Goal: Transaction & Acquisition: Purchase product/service

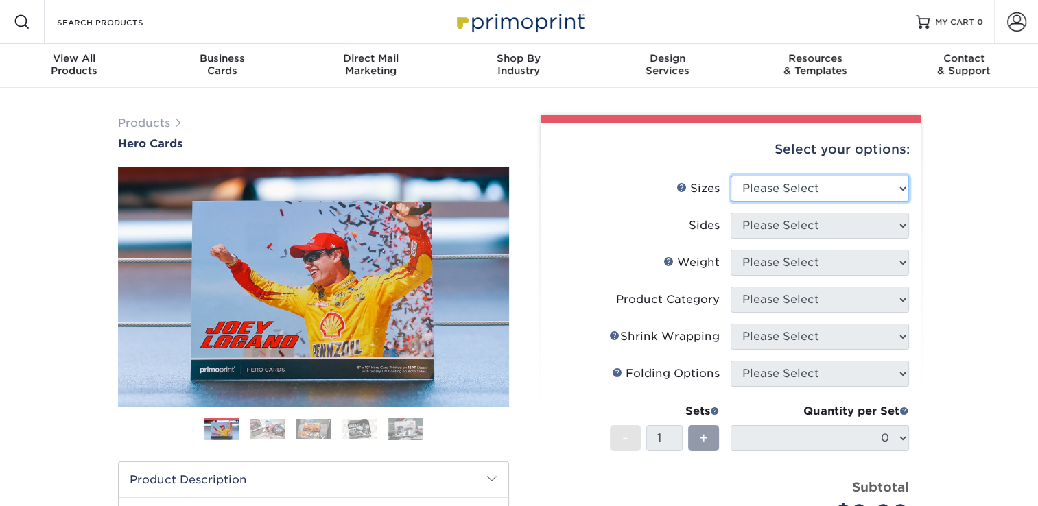
click at [804, 188] on select "Please Select 1.5" x 7" 4" x 6" 5" x 7" 6" x 8" 6" x 8.5" 6" x 9" 7" x 8.5" 7.5…" at bounding box center [820, 189] width 178 height 26
select select "4.00x6.00"
click at [731, 176] on select "Please Select 1.5" x 7" 4" x 6" 5" x 7" 6" x 8" 6" x 8.5" 6" x 9" 7" x 8.5" 7.5…" at bounding box center [820, 189] width 178 height 26
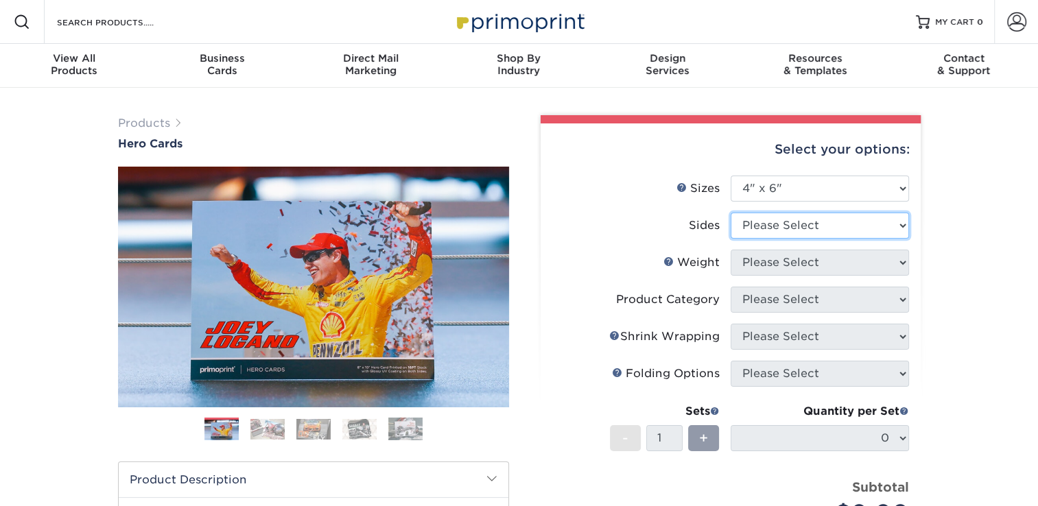
click at [797, 232] on select "Please Select Print Both Sides Print Front Only" at bounding box center [820, 226] width 178 height 26
select select "32d3c223-f82c-492b-b915-ba065a00862f"
click at [731, 213] on select "Please Select Print Both Sides Print Front Only" at bounding box center [820, 226] width 178 height 26
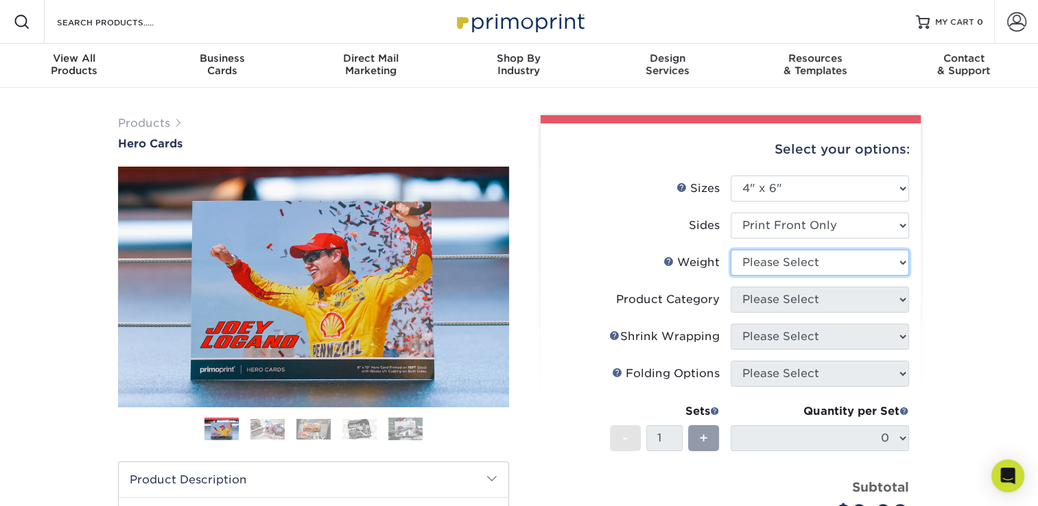
click at [810, 263] on select "Please Select 14PT 100LB 16PT" at bounding box center [820, 263] width 178 height 26
select select "16PT"
click at [731, 250] on select "Please Select 14PT 100LB 16PT" at bounding box center [820, 263] width 178 height 26
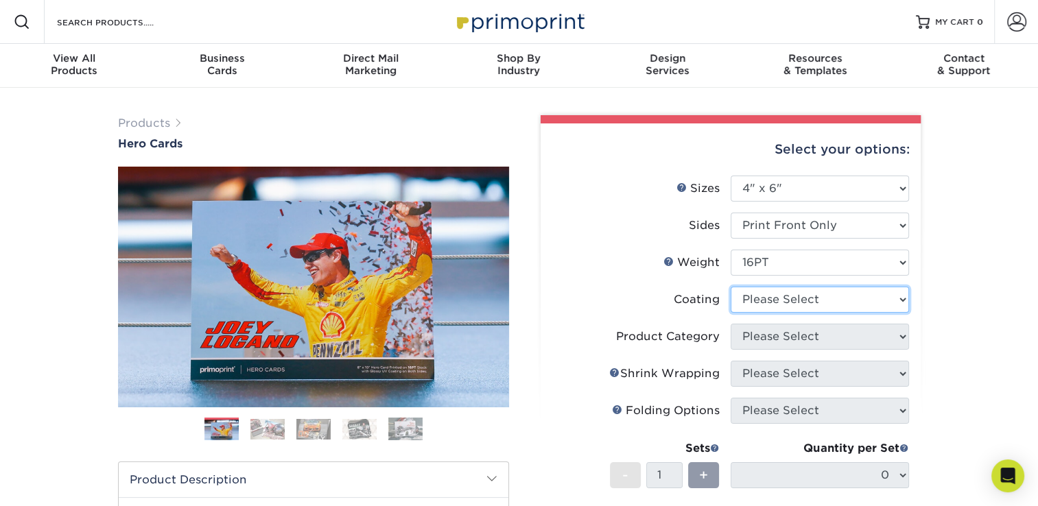
click at [800, 303] on select at bounding box center [820, 300] width 178 height 26
click at [731, 287] on select at bounding box center [820, 300] width 178 height 26
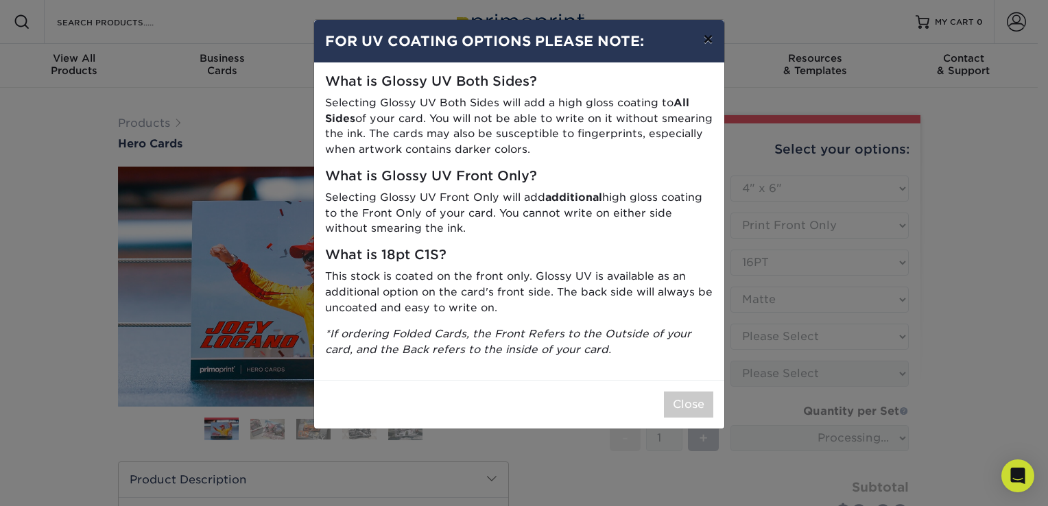
click at [707, 40] on button "×" at bounding box center [708, 39] width 32 height 38
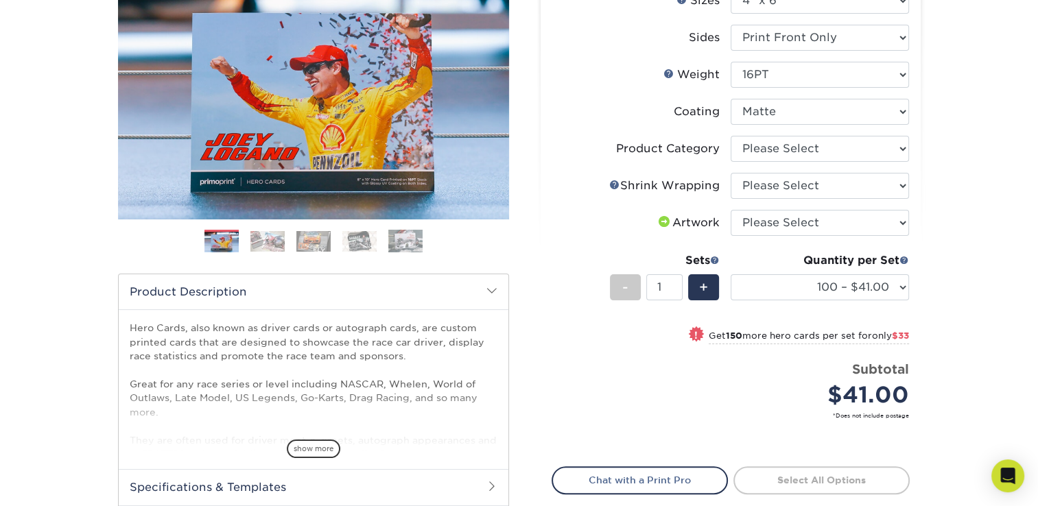
scroll to position [246, 0]
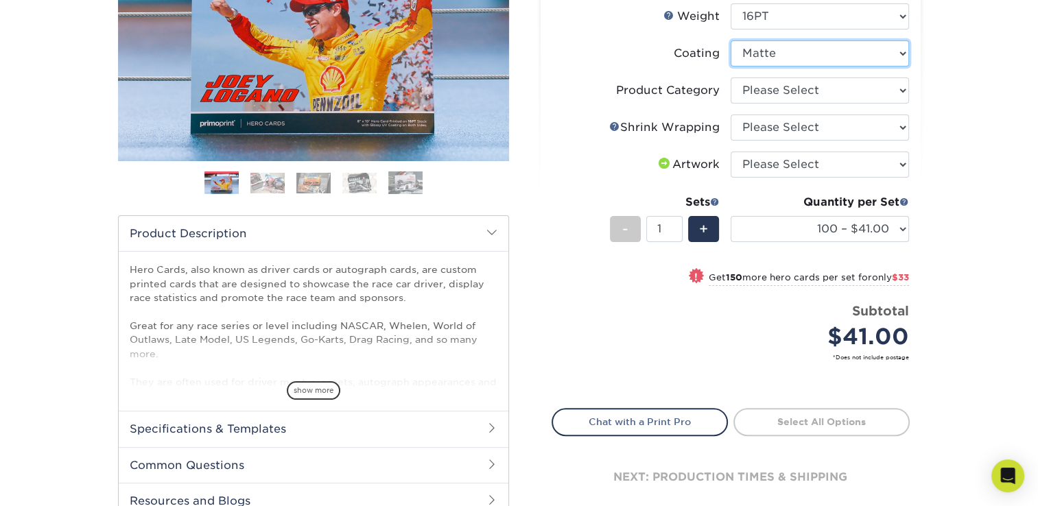
click at [904, 60] on select at bounding box center [820, 53] width 178 height 26
click at [731, 40] on select at bounding box center [820, 53] width 178 height 26
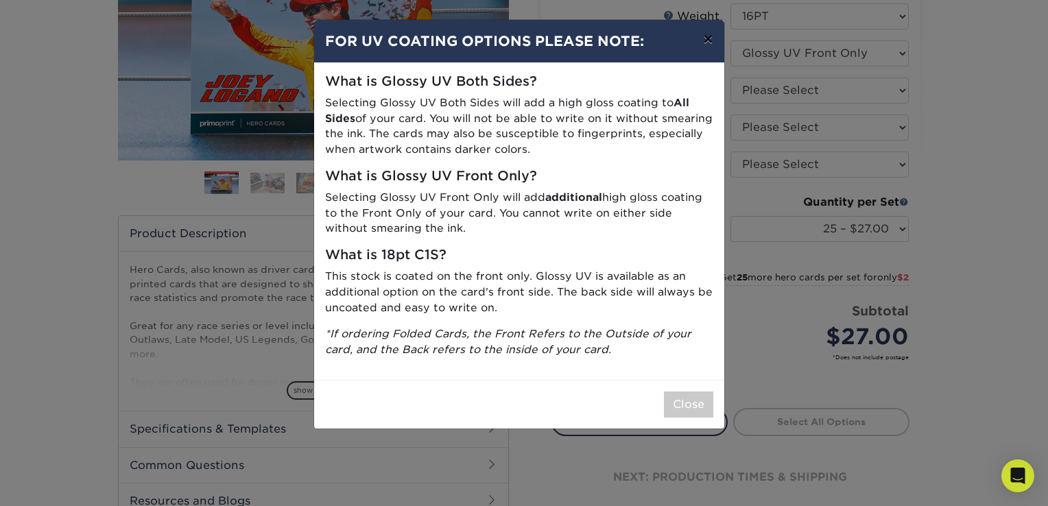
click at [708, 44] on button "×" at bounding box center [708, 39] width 32 height 38
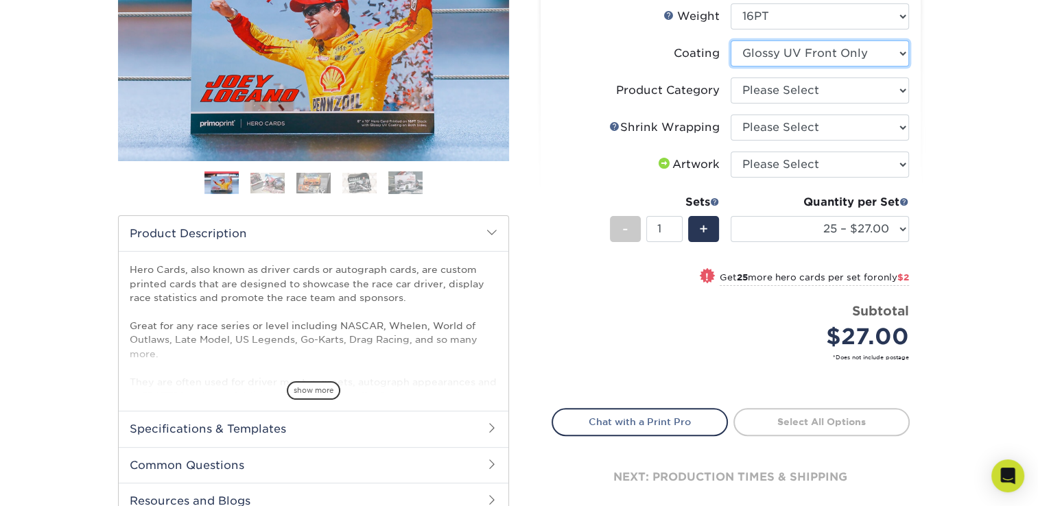
click at [858, 61] on select at bounding box center [820, 53] width 178 height 26
select select "121bb7b5-3b4d-429f-bd8d-bbf80e953313"
click at [731, 40] on select at bounding box center [820, 53] width 178 height 26
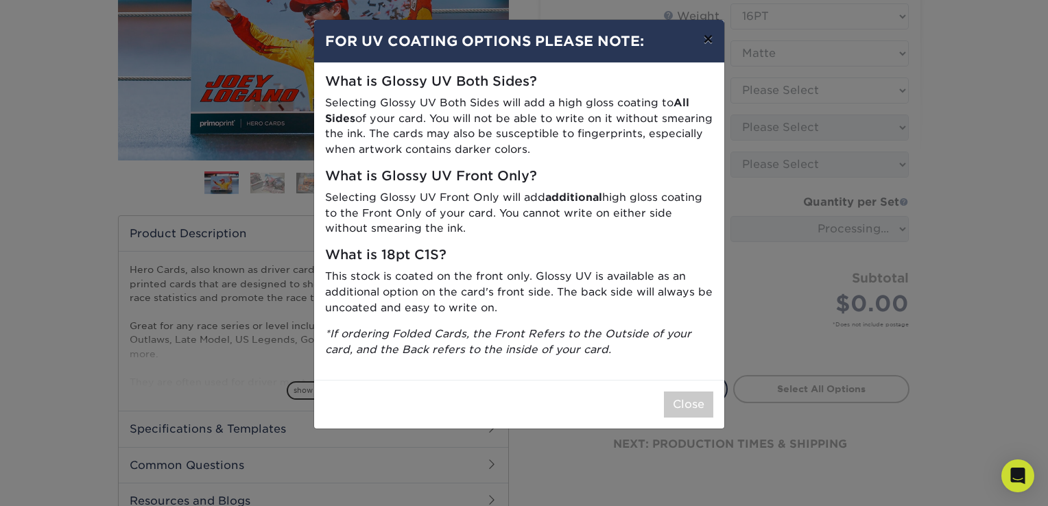
click at [711, 36] on button "×" at bounding box center [708, 39] width 32 height 38
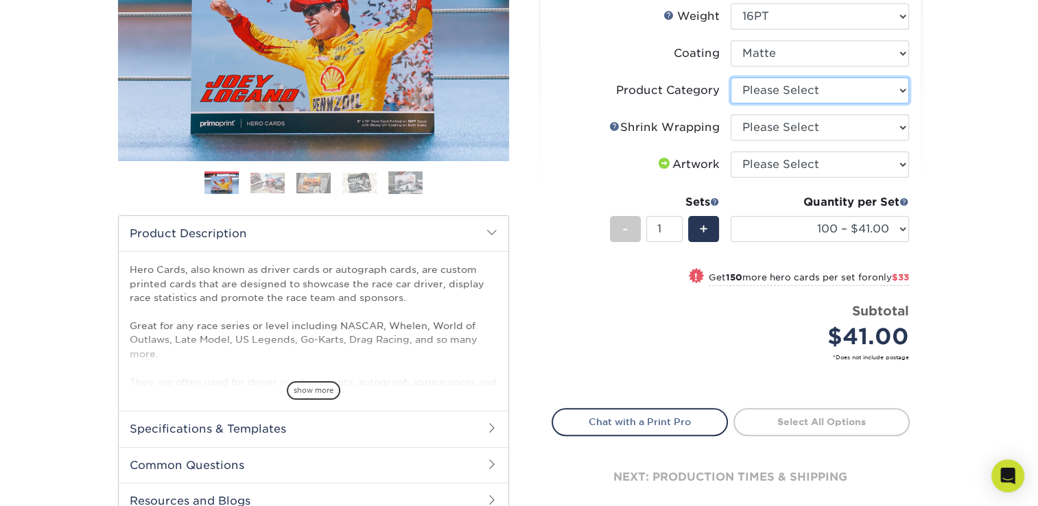
click at [821, 98] on select "Please Select Postcards" at bounding box center [820, 91] width 178 height 26
select select "9b7272e0-d6c8-4c3c-8e97-d3a1bcdab858"
click at [731, 78] on select "Please Select Postcards" at bounding box center [820, 91] width 178 height 26
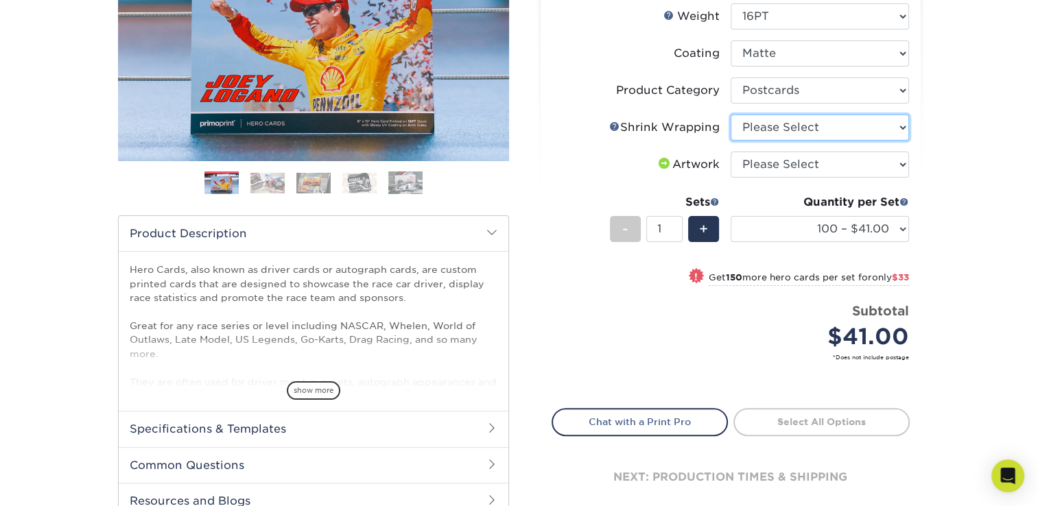
click at [818, 125] on select "Please Select No Shrink Wrapping Shrink Wrap 100 Per Package Shrink Wrap 50 Per…" at bounding box center [820, 128] width 178 height 26
click at [731, 115] on select "Please Select No Shrink Wrapping Shrink Wrap 100 Per Package Shrink Wrap 50 Per…" at bounding box center [820, 128] width 178 height 26
click at [818, 134] on select "Please Select No Shrink Wrapping Shrink Wrap 100 Per Package Shrink Wrap 50 Per…" at bounding box center [820, 128] width 178 height 26
select select "eb9de9fe-80eb-4931-8869-fba0fd6c3181"
click at [731, 115] on select "Please Select No Shrink Wrapping Shrink Wrap 100 Per Package Shrink Wrap 50 Per…" at bounding box center [820, 128] width 178 height 26
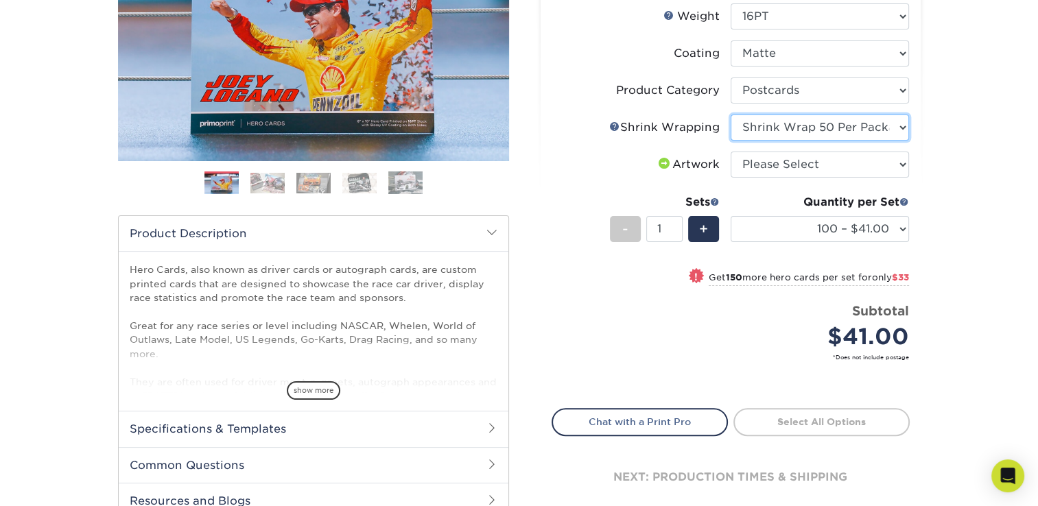
select select "500 – $104.50"
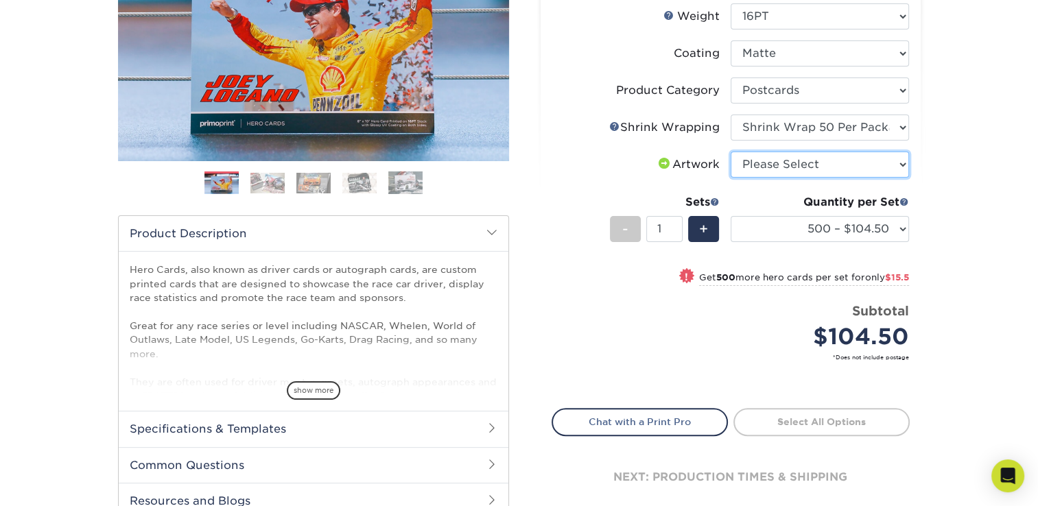
click at [816, 166] on select "Please Select I will upload files I need a design - $150" at bounding box center [820, 165] width 178 height 26
select select "upload"
click at [731, 152] on select "Please Select I will upload files I need a design - $150" at bounding box center [820, 165] width 178 height 26
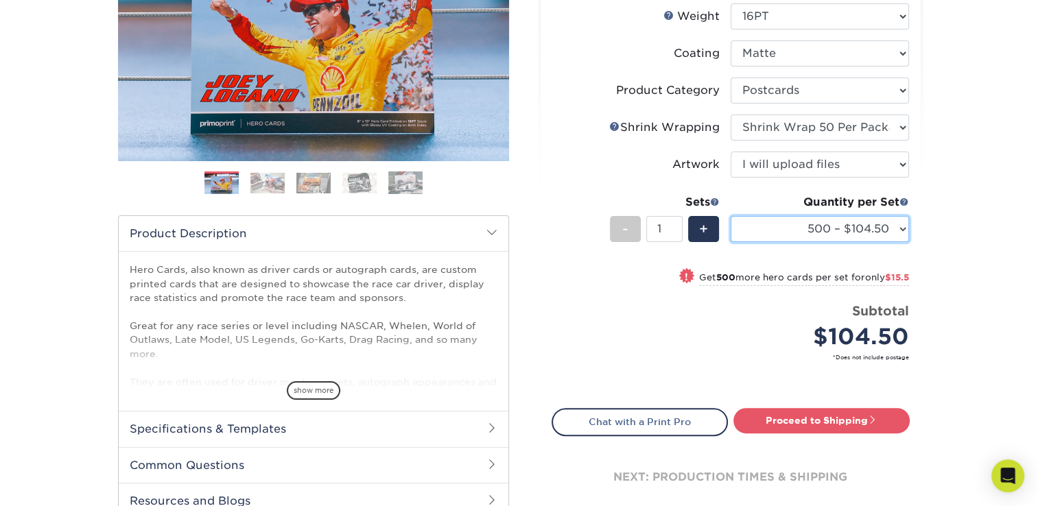
click at [893, 229] on select "100 – $41.00 250 – $74.00 500 – $104.50 1000 – $120.00 2500 – $239.50 5000 – $3…" at bounding box center [820, 229] width 178 height 26
click at [884, 224] on select "100 – $41.00 250 – $74.00 500 – $104.50 1000 – $120.00 2500 – $239.50 5000 – $3…" at bounding box center [820, 229] width 178 height 26
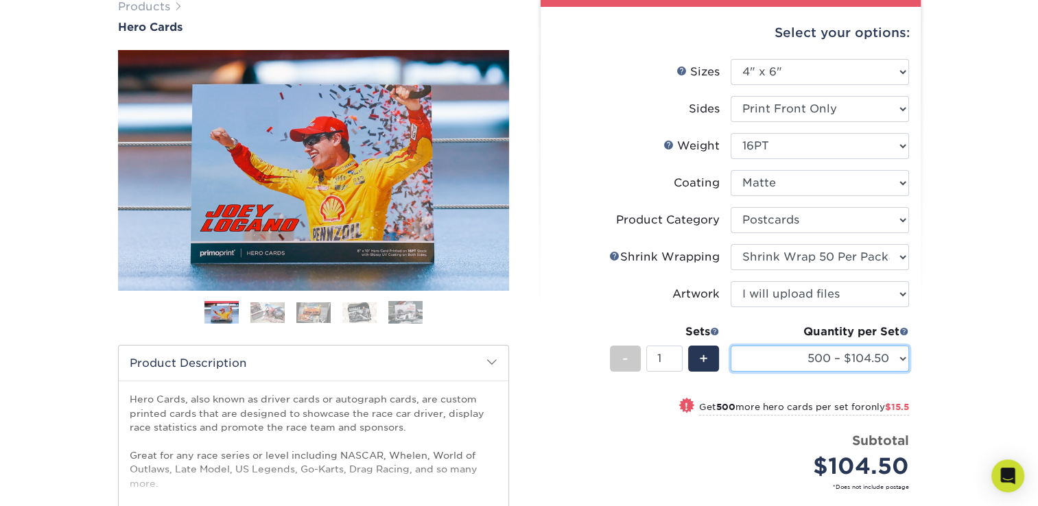
scroll to position [0, 0]
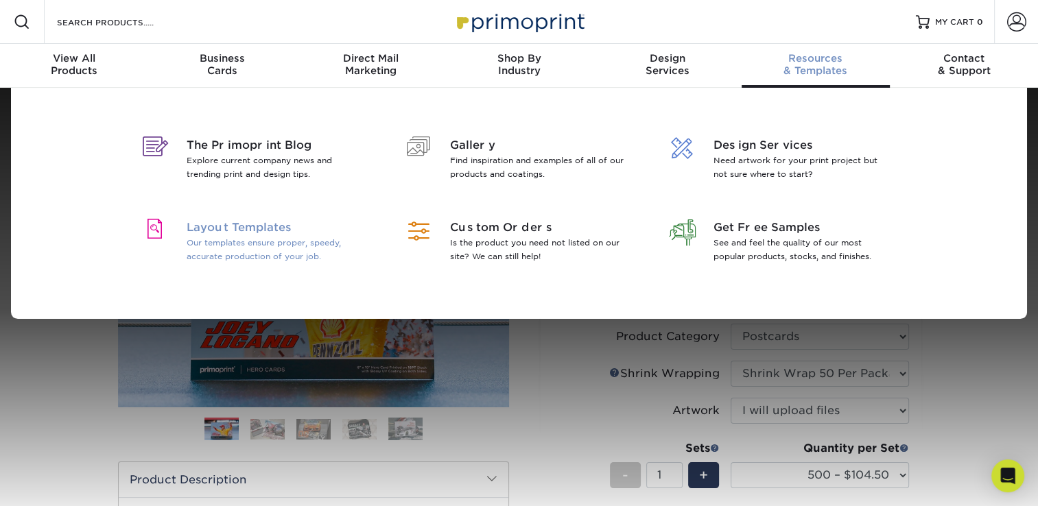
click at [303, 242] on p "Our templates ensure proper, speedy, accurate production of your job." at bounding box center [276, 249] width 178 height 27
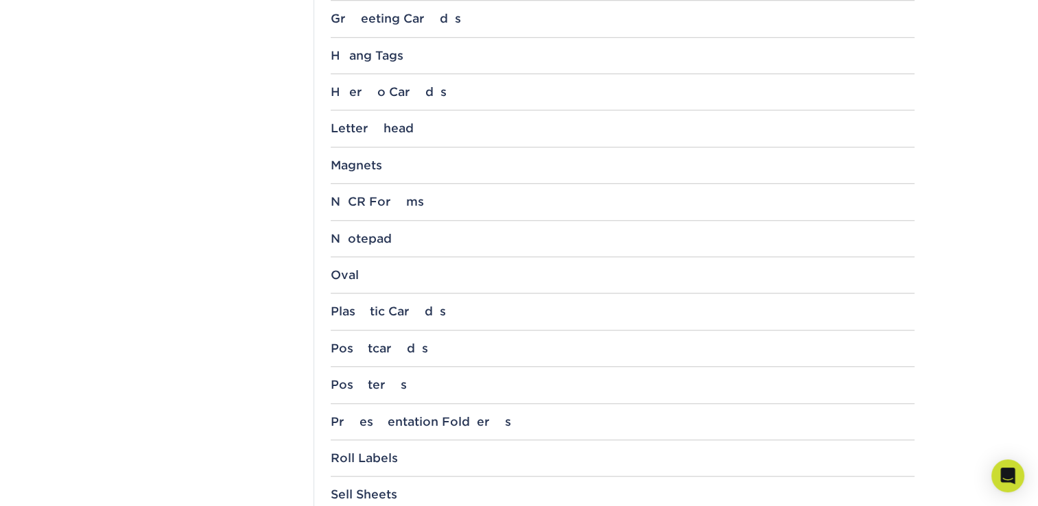
scroll to position [1098, 0]
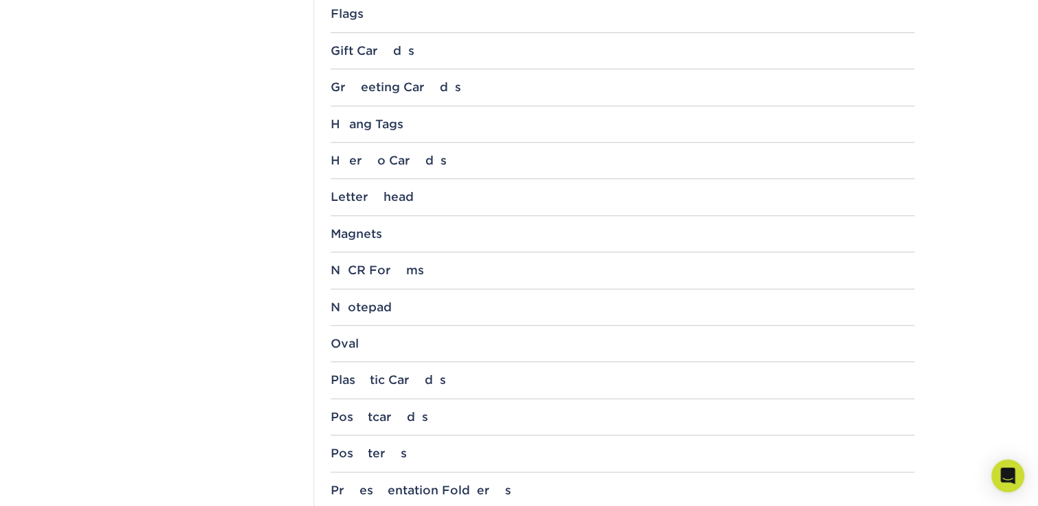
click at [373, 169] on div "Hero Cards 4" x 6" 5" x 7" 6" x 8" 6" x 9" 8" x 10" 8.5" x 11" 9" x 12"" at bounding box center [623, 166] width 584 height 25
click at [374, 157] on div "Hero Cards" at bounding box center [623, 161] width 584 height 14
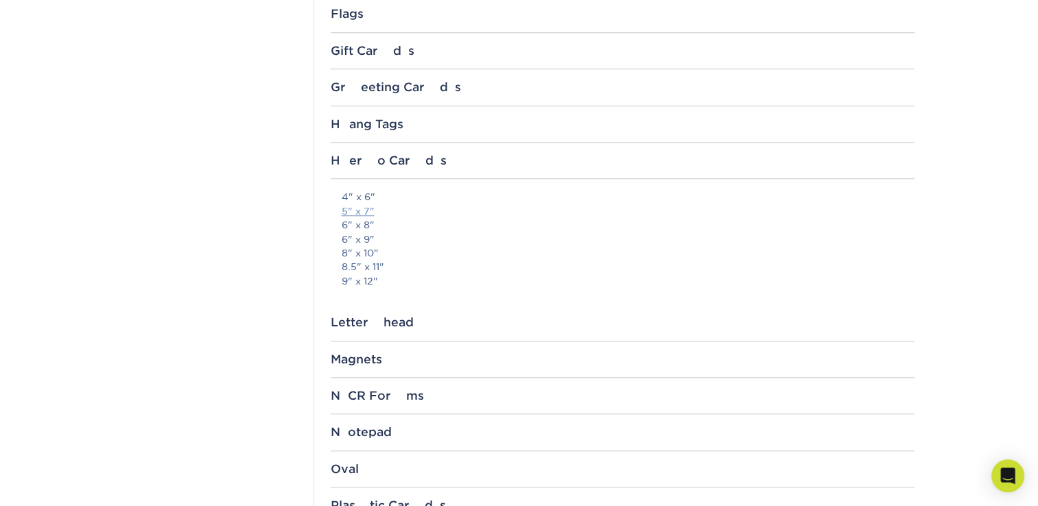
click at [365, 211] on link "5" x 7"" at bounding box center [358, 211] width 33 height 11
click at [362, 193] on link "4" x 6"" at bounding box center [359, 196] width 34 height 11
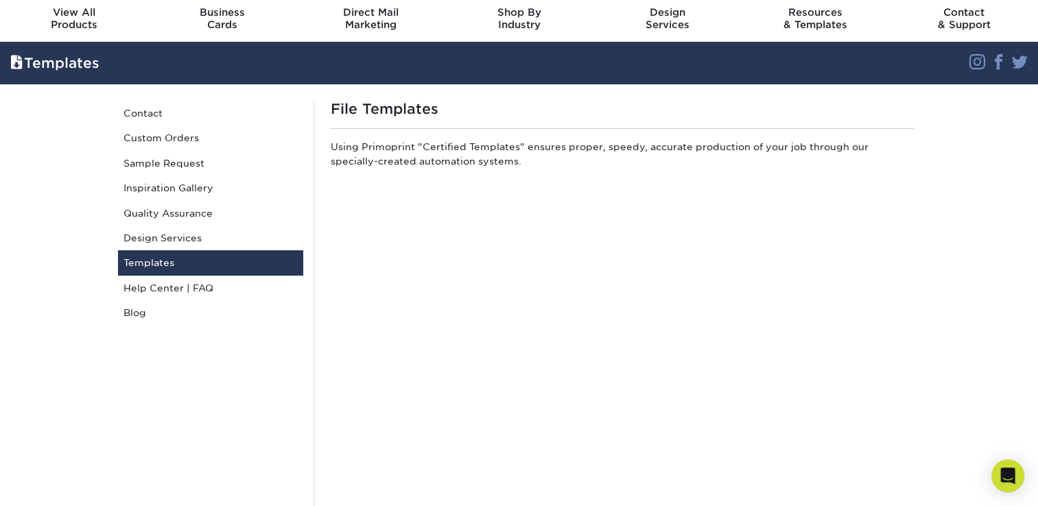
scroll to position [69, 0]
